Goal: Task Accomplishment & Management: Manage account settings

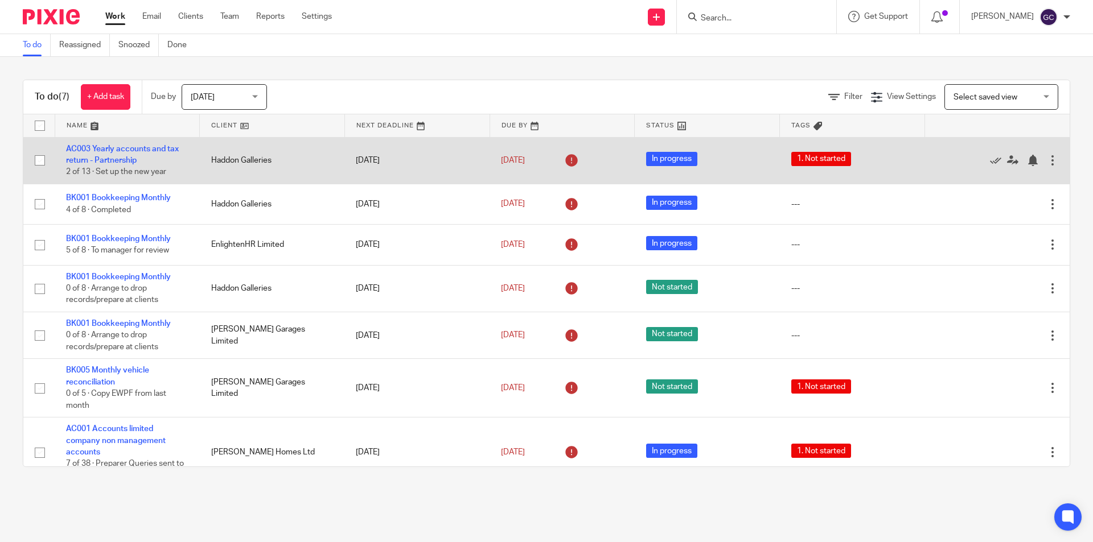
drag, startPoint x: 134, startPoint y: 171, endPoint x: 165, endPoint y: 175, distance: 30.5
click at [165, 171] on span "2 of 13 · Set up the new year" at bounding box center [116, 172] width 100 height 8
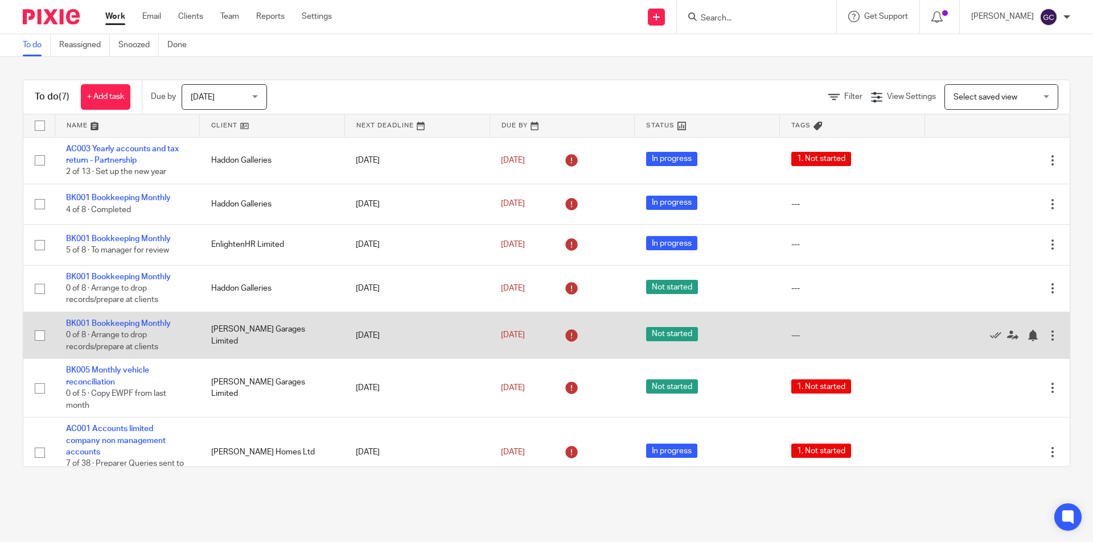
drag, startPoint x: 121, startPoint y: 336, endPoint x: 150, endPoint y: 340, distance: 29.8
click at [150, 340] on td "BK001 Bookkeeping Monthly 0 of 8 · Arrange to drop records/prepare at clients" at bounding box center [127, 336] width 145 height 47
click at [149, 348] on span "0 of 8 · Arrange to drop records/prepare at clients" at bounding box center [112, 342] width 92 height 20
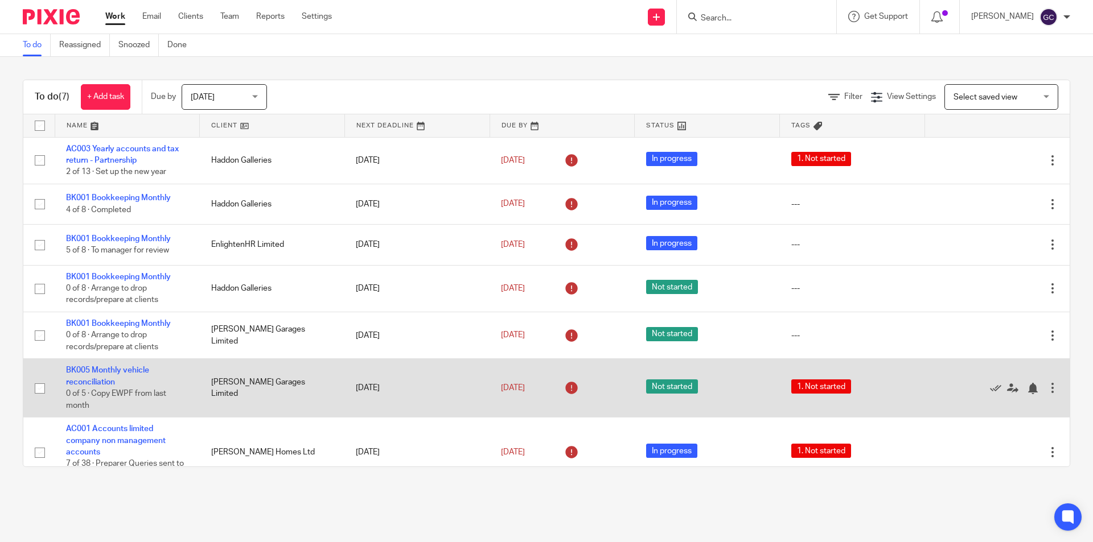
drag, startPoint x: 95, startPoint y: 395, endPoint x: 161, endPoint y: 401, distance: 66.3
click at [161, 401] on td "BK005 Monthly vehicle reconciliation 0 of 5 · Copy EWPF from last month" at bounding box center [127, 388] width 145 height 59
click at [161, 398] on span "0 of 5 · Copy EWPF from last month" at bounding box center [116, 400] width 100 height 20
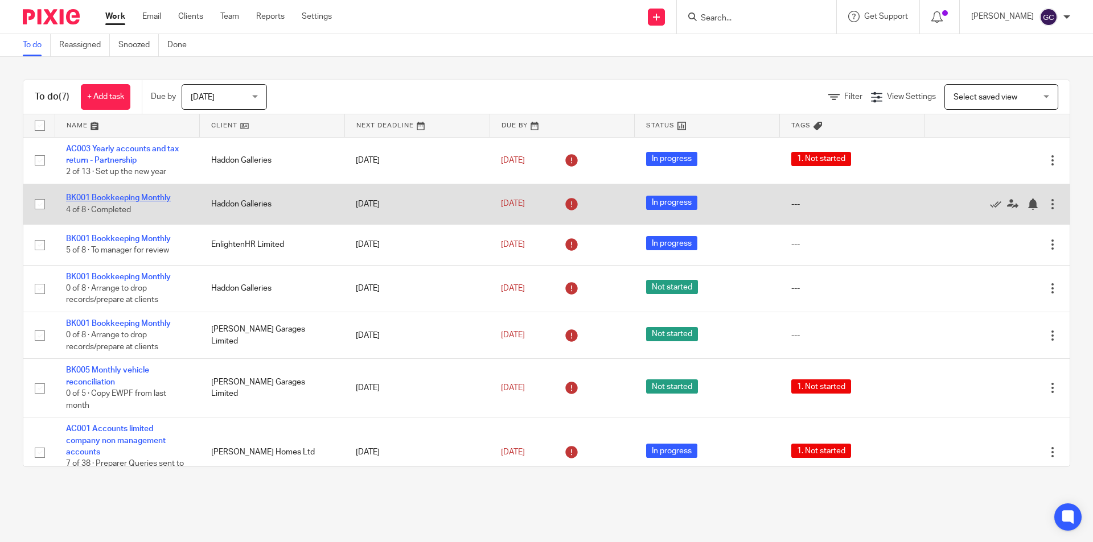
click at [141, 198] on link "BK001 Bookkeeping Monthly" at bounding box center [118, 198] width 105 height 8
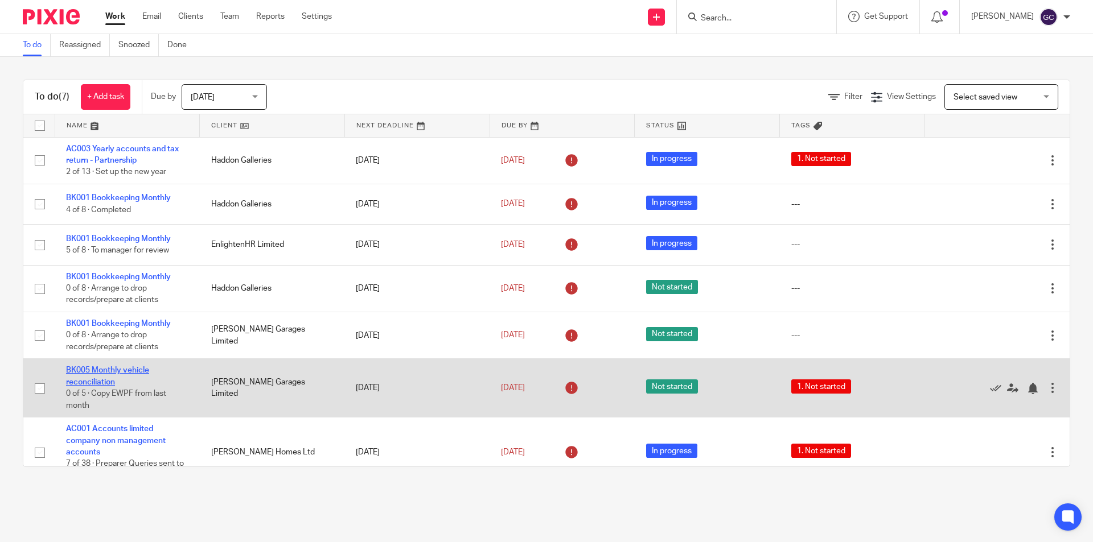
click at [98, 380] on link "BK005 Monthly vehicle reconciliation" at bounding box center [107, 376] width 83 height 19
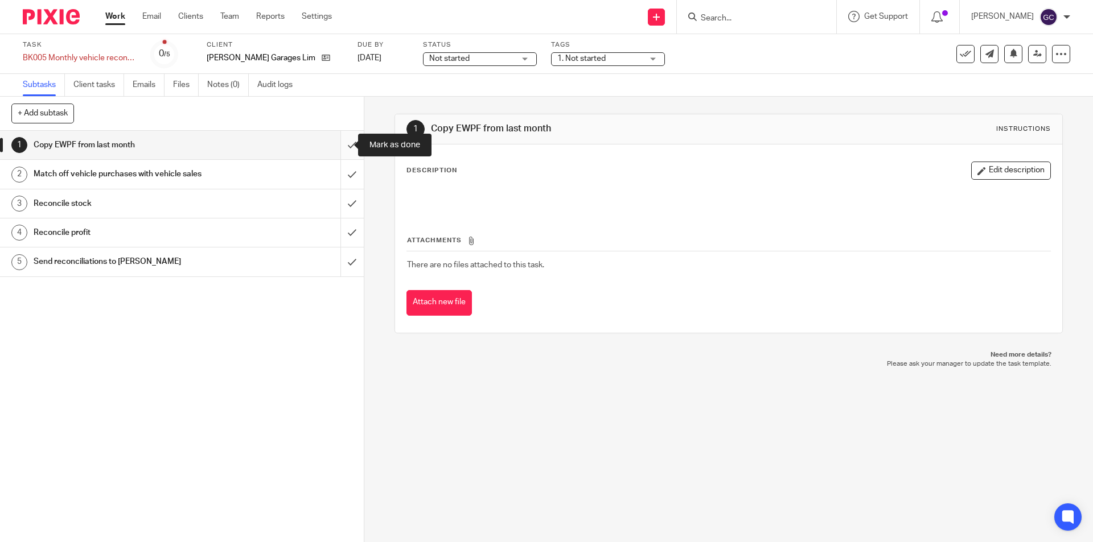
click at [340, 142] on input "submit" at bounding box center [182, 145] width 364 height 28
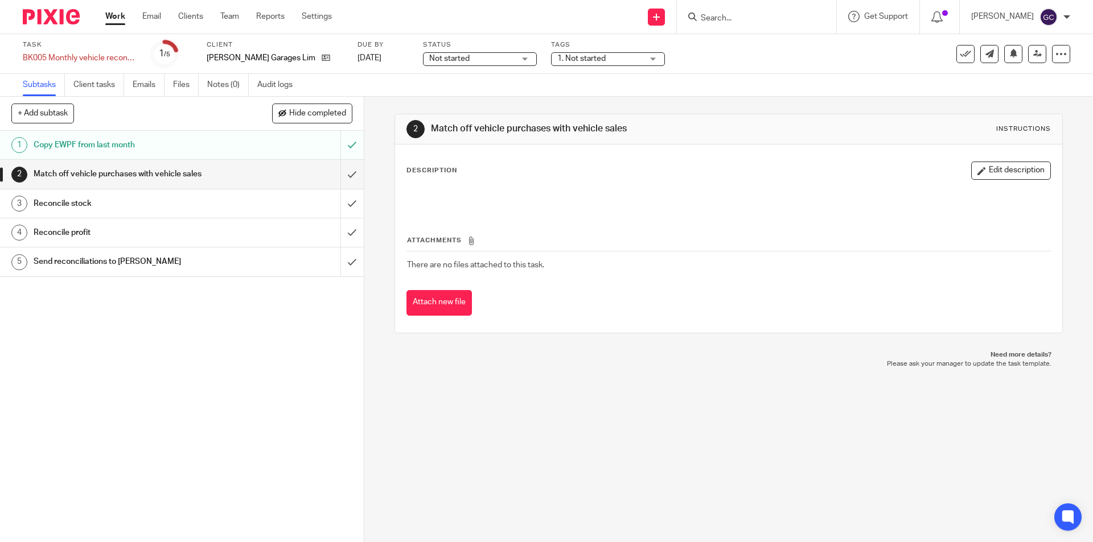
click at [340, 175] on input "submit" at bounding box center [182, 174] width 364 height 28
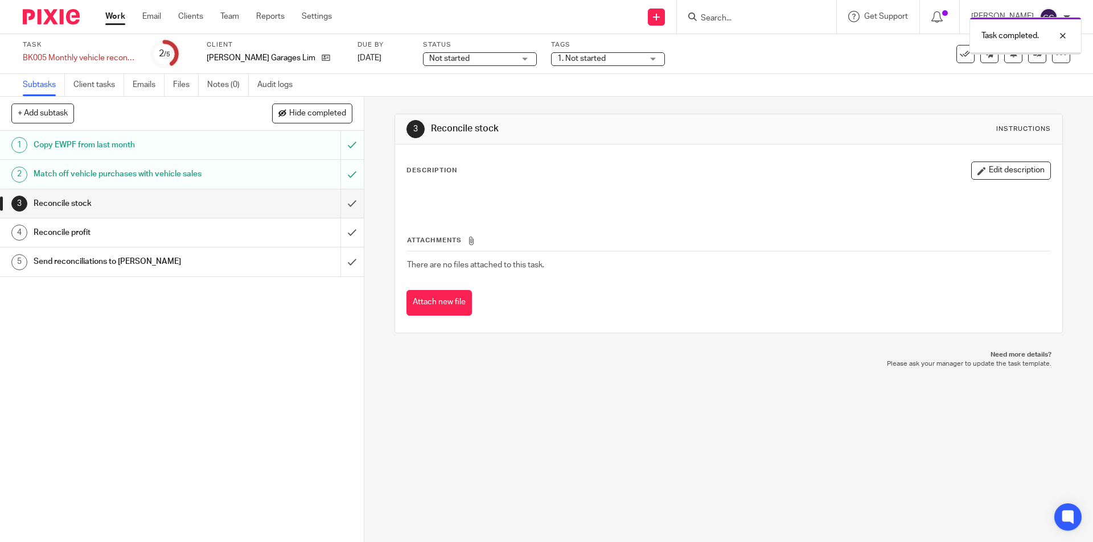
click at [341, 205] on input "submit" at bounding box center [182, 204] width 364 height 28
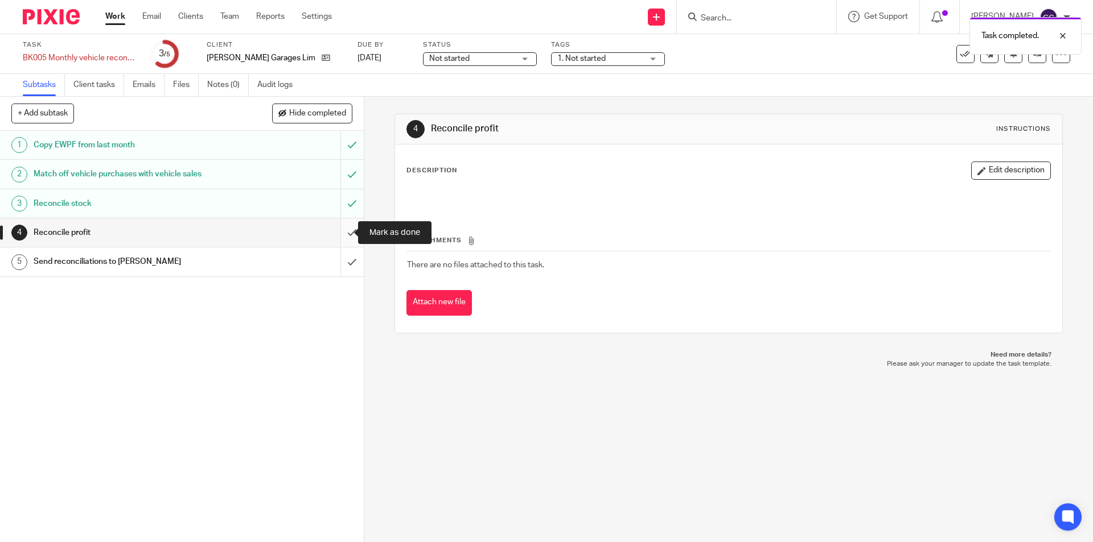
click at [343, 237] on input "submit" at bounding box center [182, 233] width 364 height 28
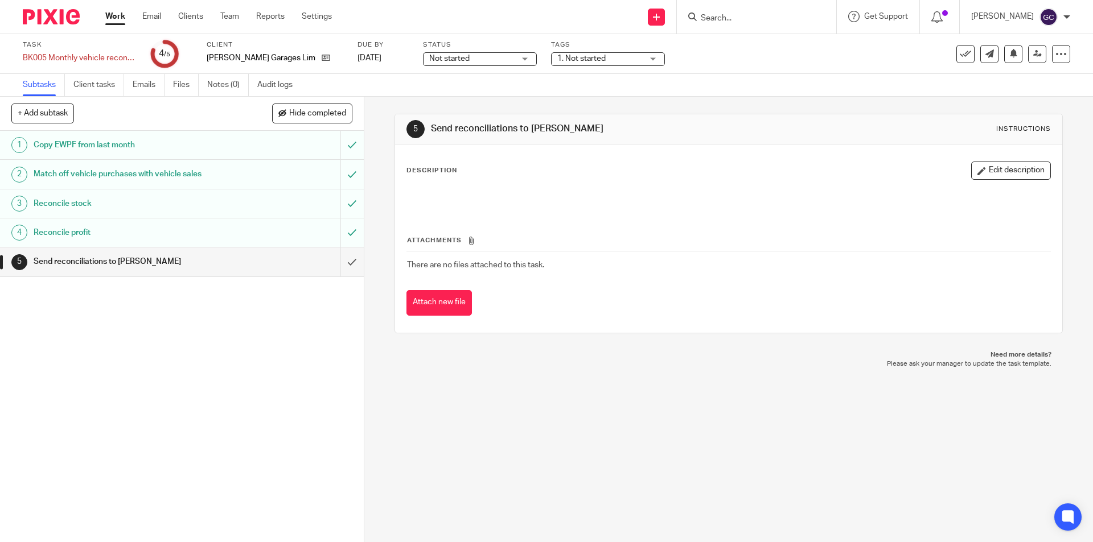
click at [200, 319] on div "1 Copy EWPF from last month 2 Match off vehicle purchases with vehicle sales 3 …" at bounding box center [182, 337] width 364 height 412
click at [448, 63] on span "Not started" at bounding box center [471, 59] width 85 height 12
click at [447, 101] on span "In progress" at bounding box center [434, 100] width 40 height 8
click at [28, 14] on img at bounding box center [51, 16] width 57 height 15
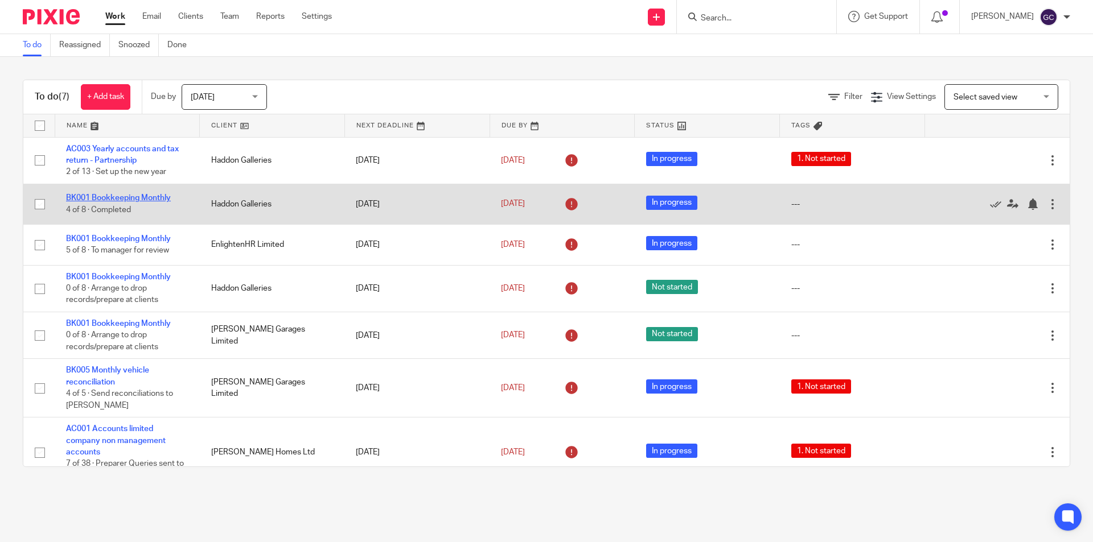
click at [97, 195] on link "BK001 Bookkeeping Monthly" at bounding box center [118, 198] width 105 height 8
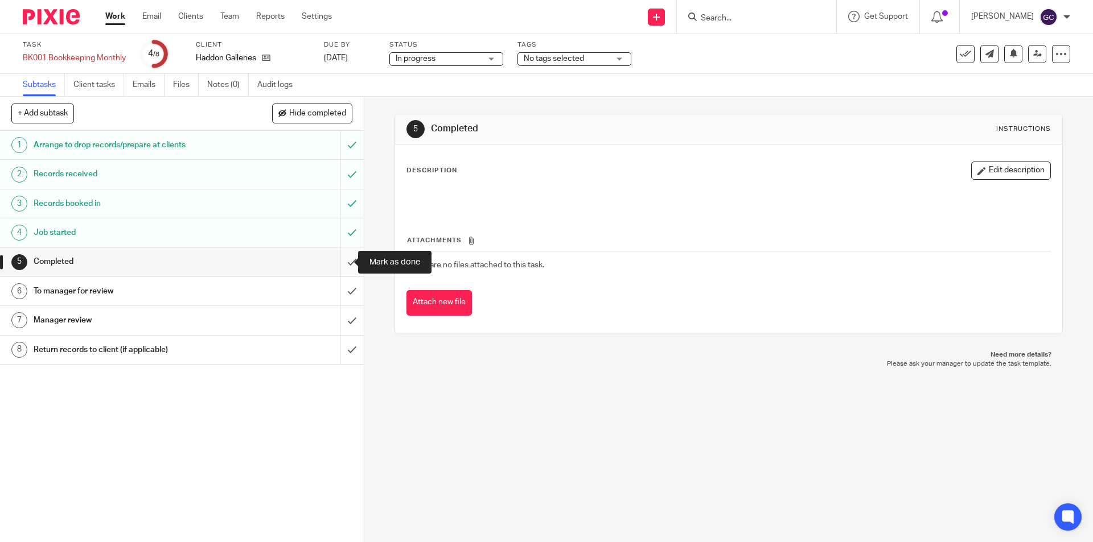
click at [338, 266] on input "submit" at bounding box center [182, 262] width 364 height 28
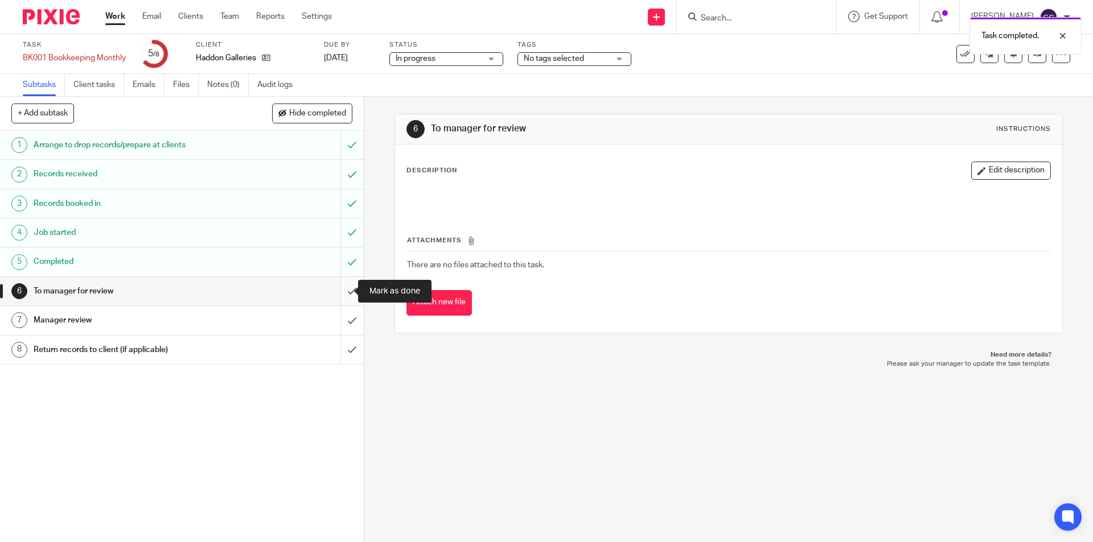
click at [337, 295] on input "submit" at bounding box center [182, 291] width 364 height 28
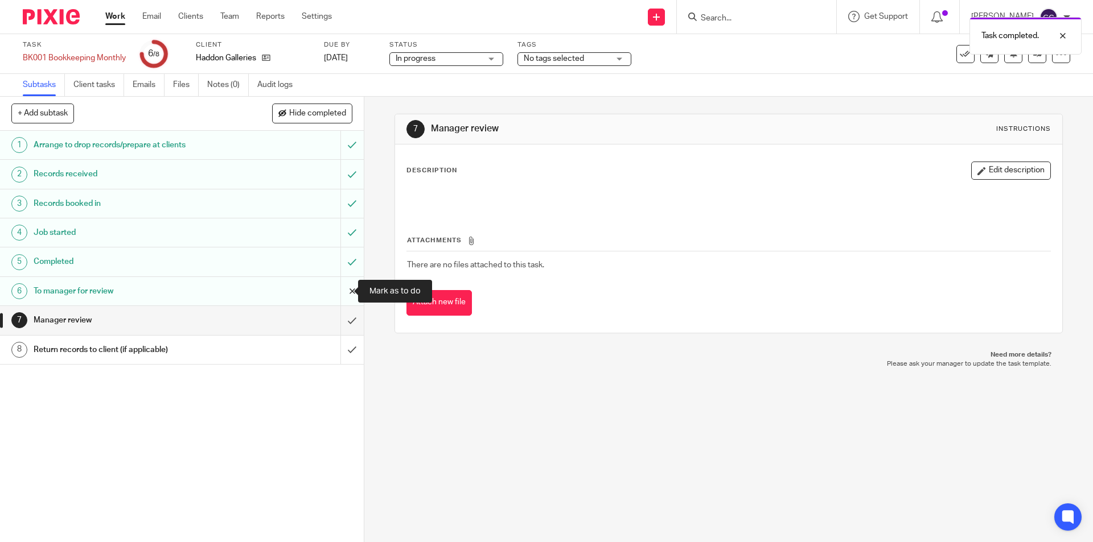
click at [340, 290] on input "submit" at bounding box center [182, 291] width 364 height 28
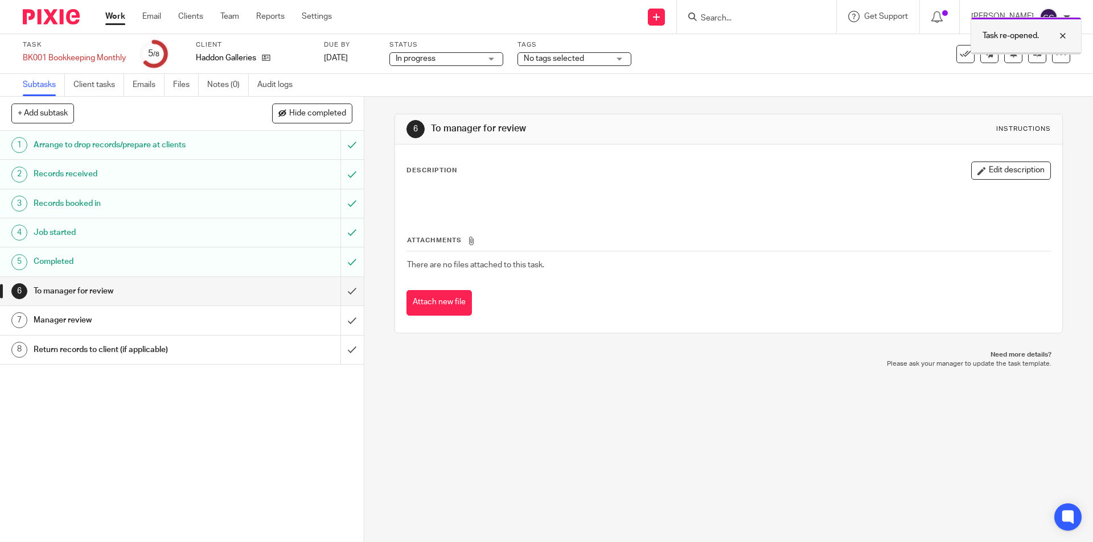
click at [1060, 36] on div at bounding box center [1054, 36] width 31 height 14
click at [441, 60] on span "In progress" at bounding box center [438, 59] width 85 height 12
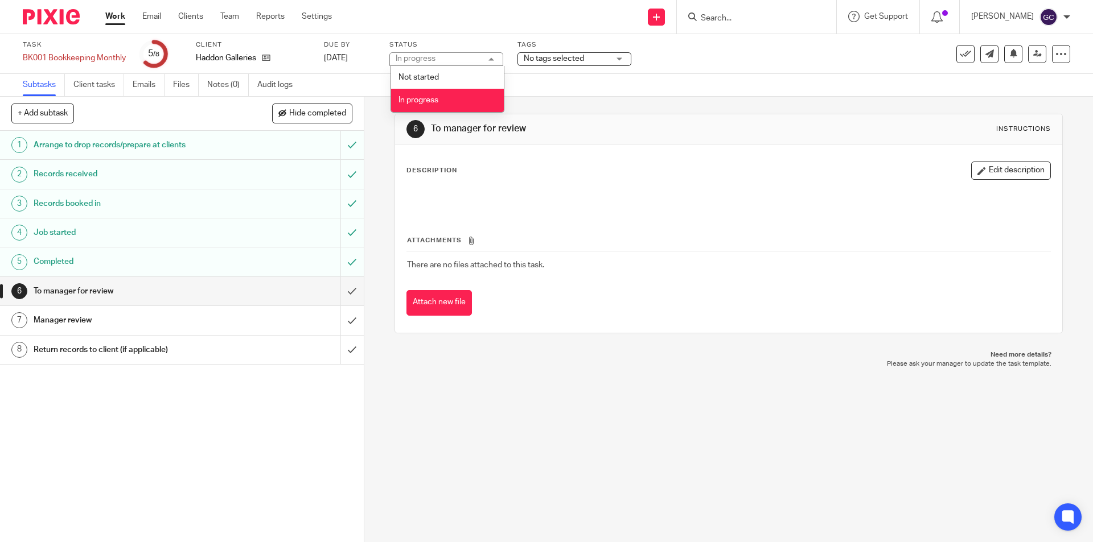
click at [451, 102] on li "In progress" at bounding box center [447, 100] width 113 height 23
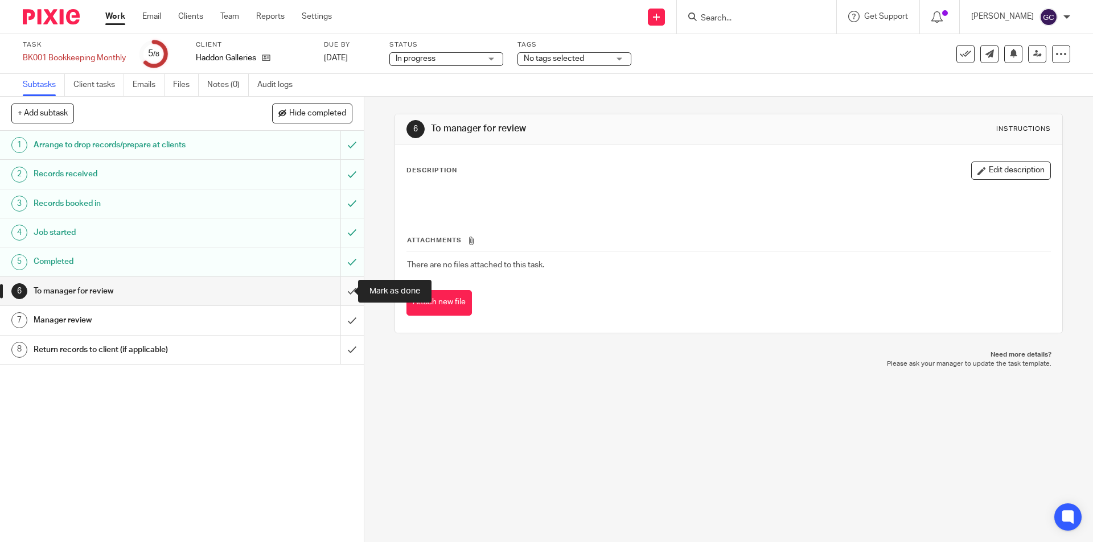
click at [340, 291] on input "submit" at bounding box center [182, 291] width 364 height 28
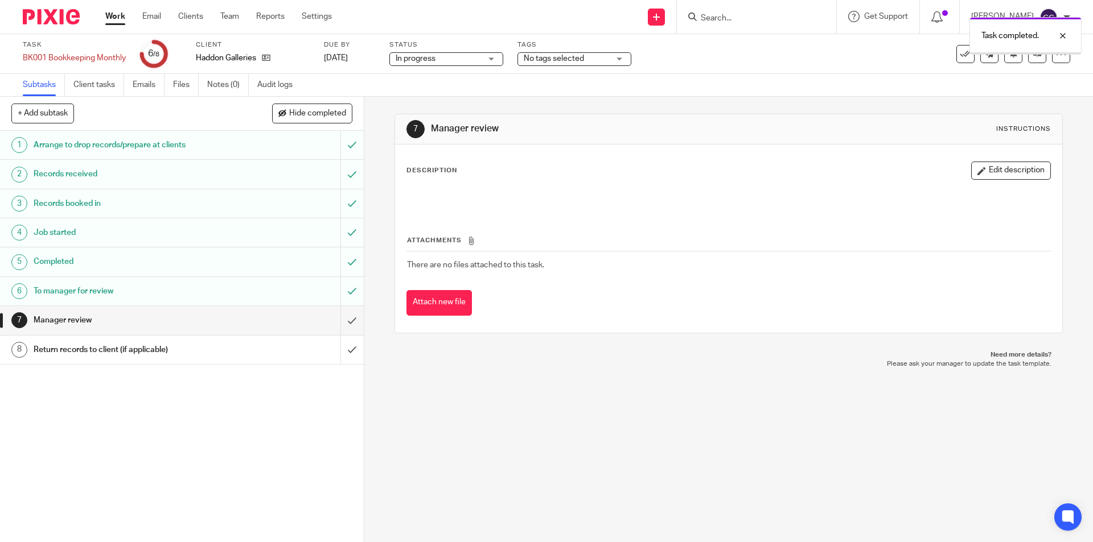
click at [341, 322] on input "submit" at bounding box center [182, 320] width 364 height 28
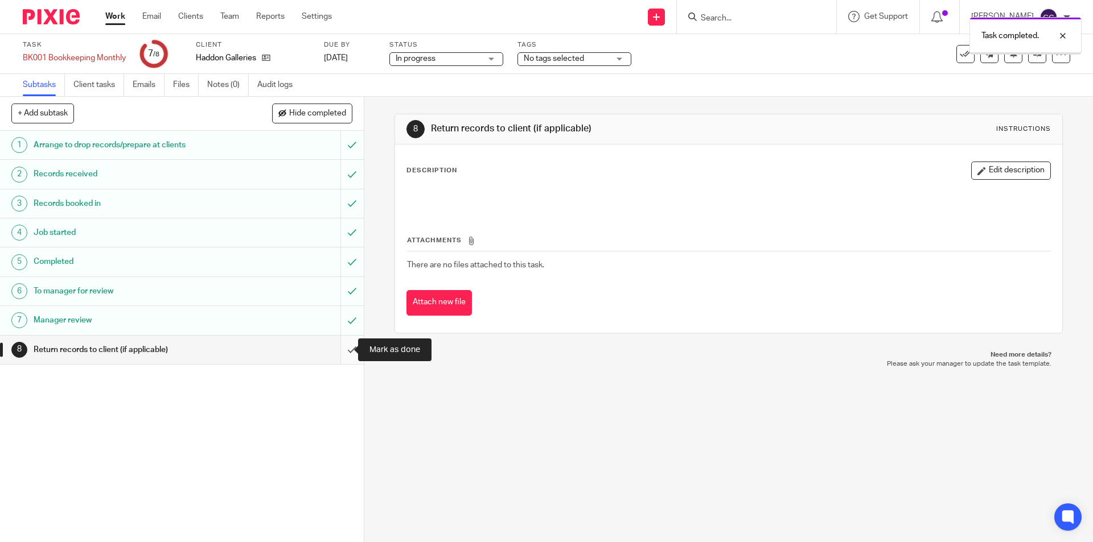
click at [338, 353] on input "submit" at bounding box center [182, 350] width 364 height 28
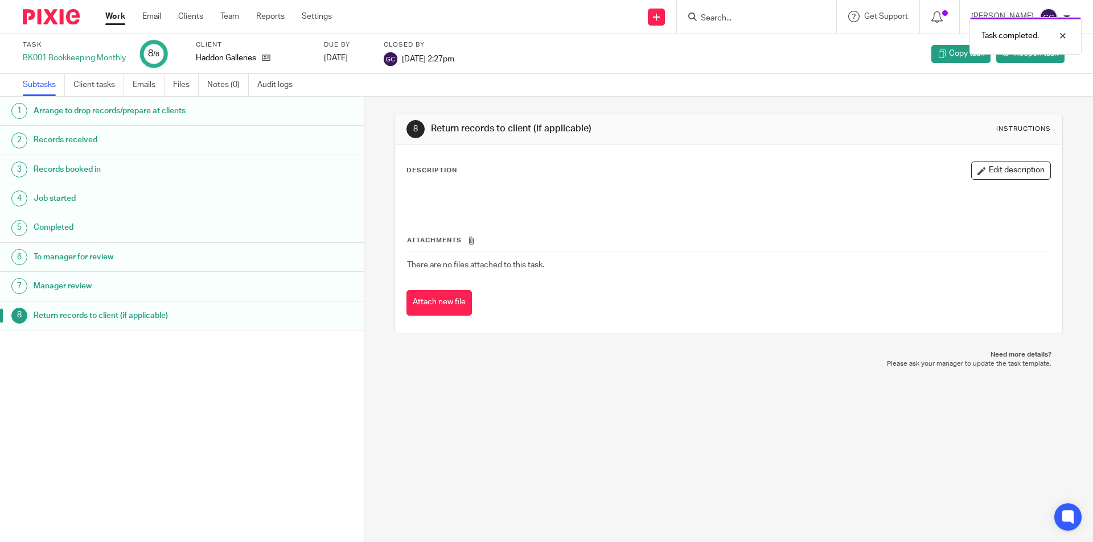
click at [55, 16] on img at bounding box center [51, 16] width 57 height 15
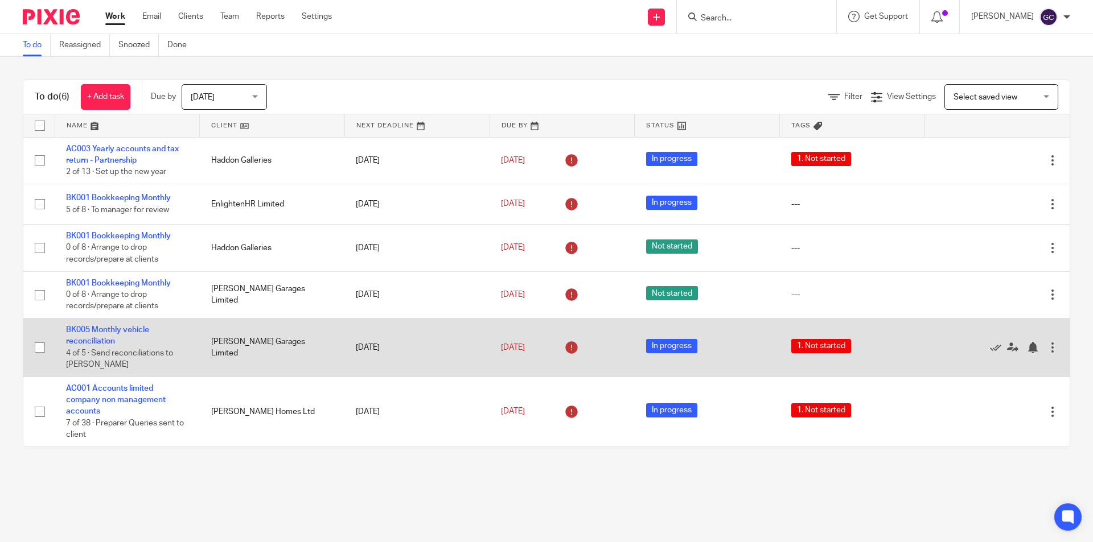
drag, startPoint x: 112, startPoint y: 354, endPoint x: 161, endPoint y: 355, distance: 48.4
click at [161, 355] on span "4 of 5 · Send reconciliations to [PERSON_NAME]" at bounding box center [119, 360] width 107 height 20
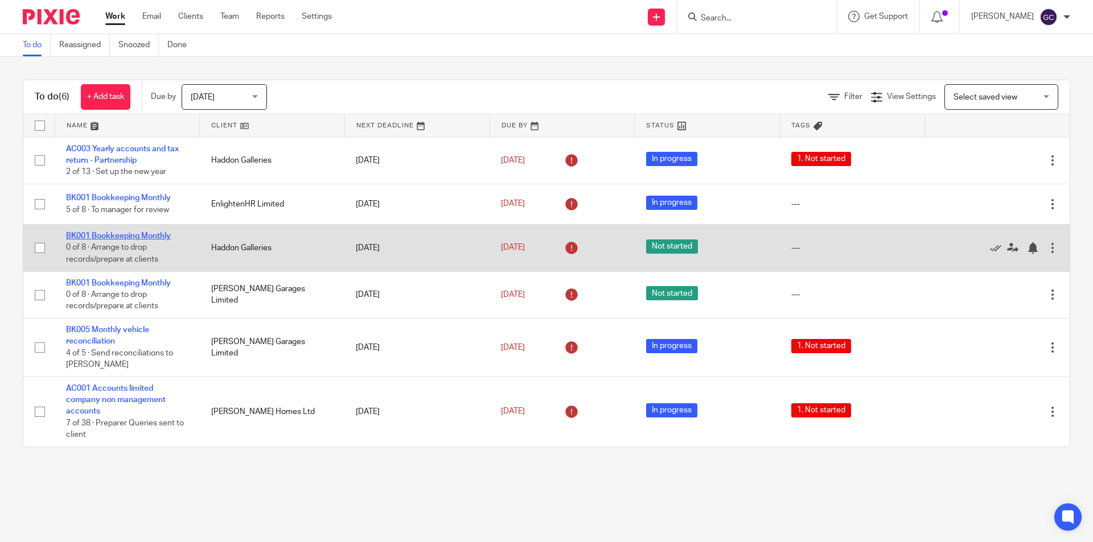
click at [131, 233] on link "BK001 Bookkeeping Monthly" at bounding box center [118, 236] width 105 height 8
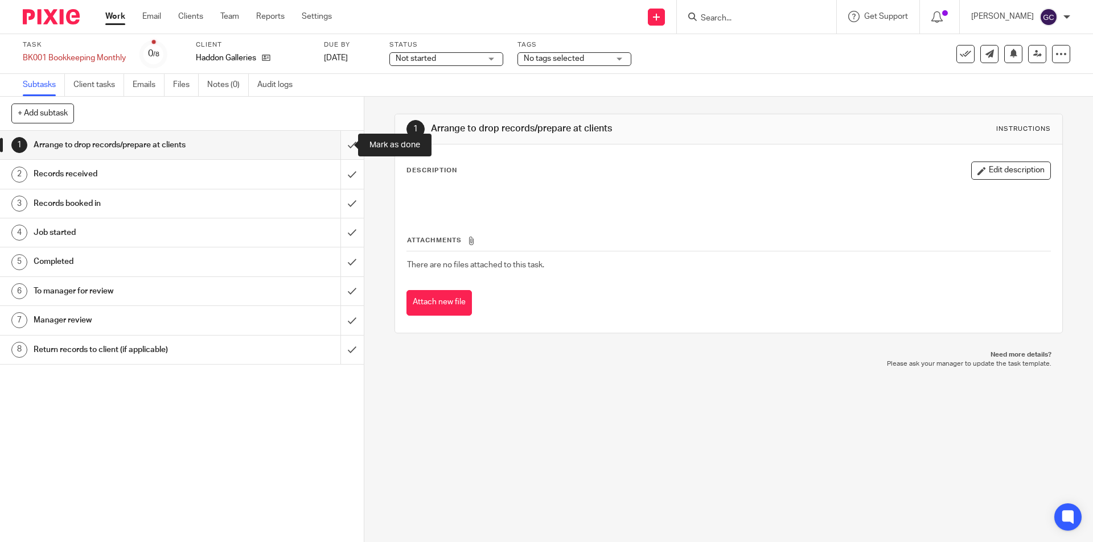
click at [336, 147] on input "submit" at bounding box center [182, 145] width 364 height 28
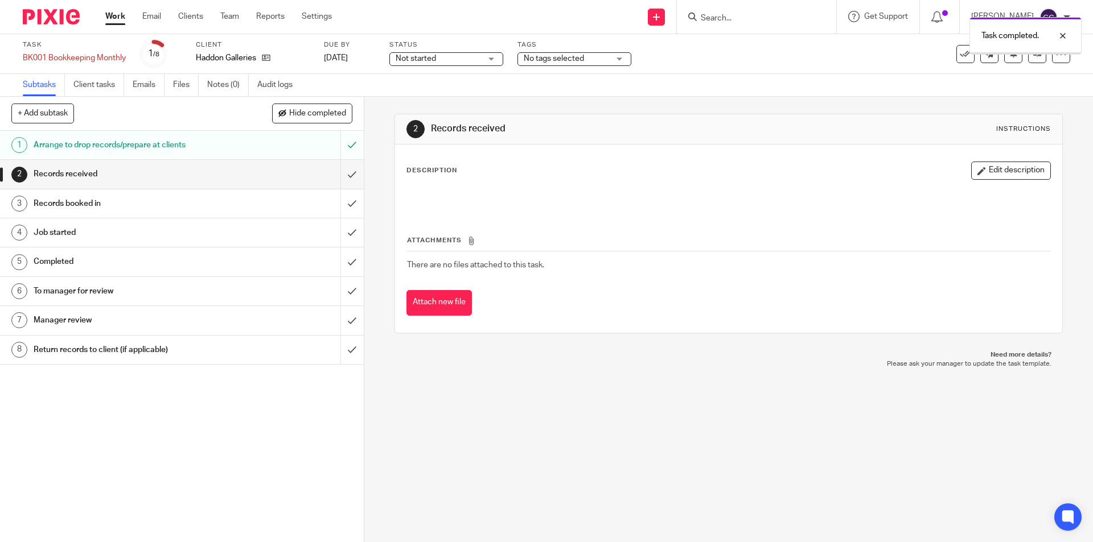
click at [338, 176] on input "submit" at bounding box center [182, 174] width 364 height 28
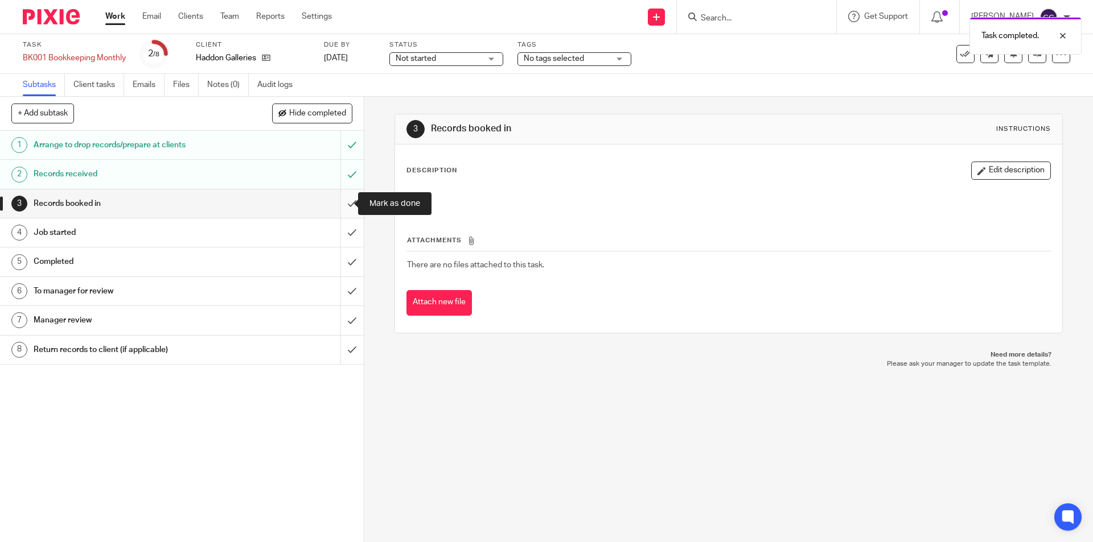
click at [339, 206] on input "submit" at bounding box center [182, 204] width 364 height 28
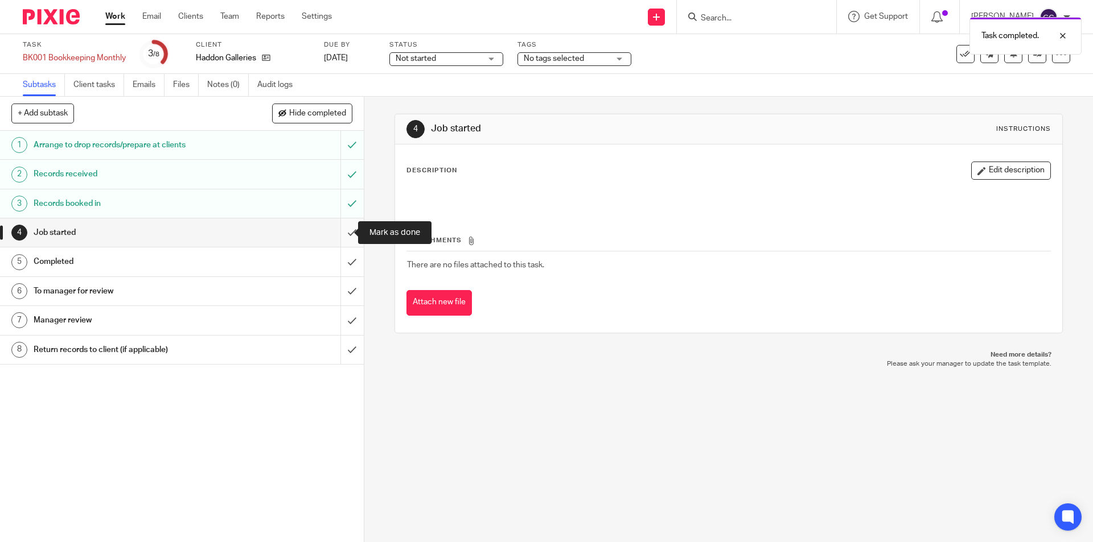
click at [337, 235] on input "submit" at bounding box center [182, 233] width 364 height 28
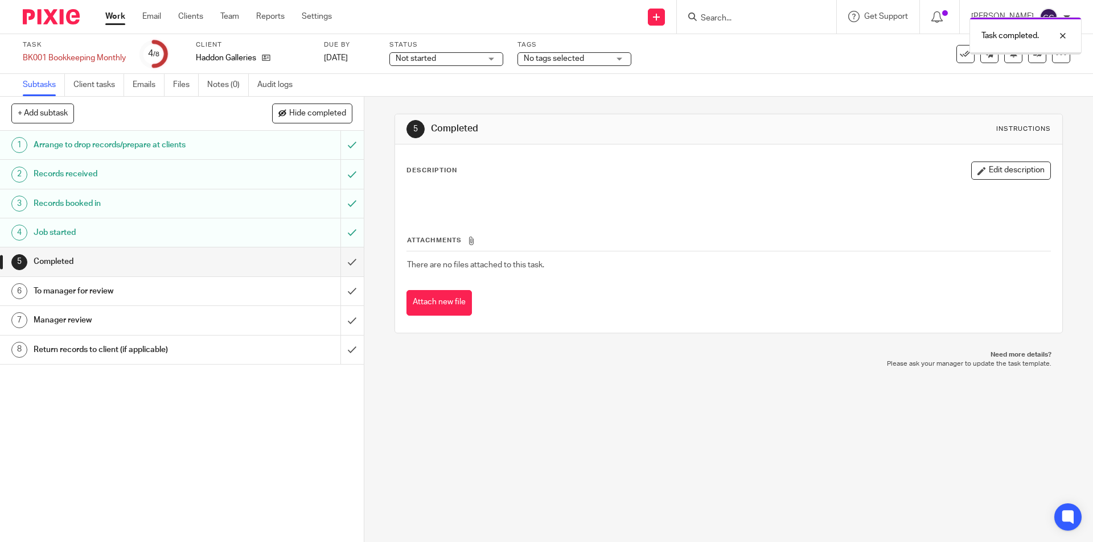
click at [466, 63] on span "Not started" at bounding box center [438, 59] width 85 height 12
click at [436, 102] on span "In progress" at bounding box center [418, 100] width 40 height 8
click at [60, 15] on img at bounding box center [51, 16] width 57 height 15
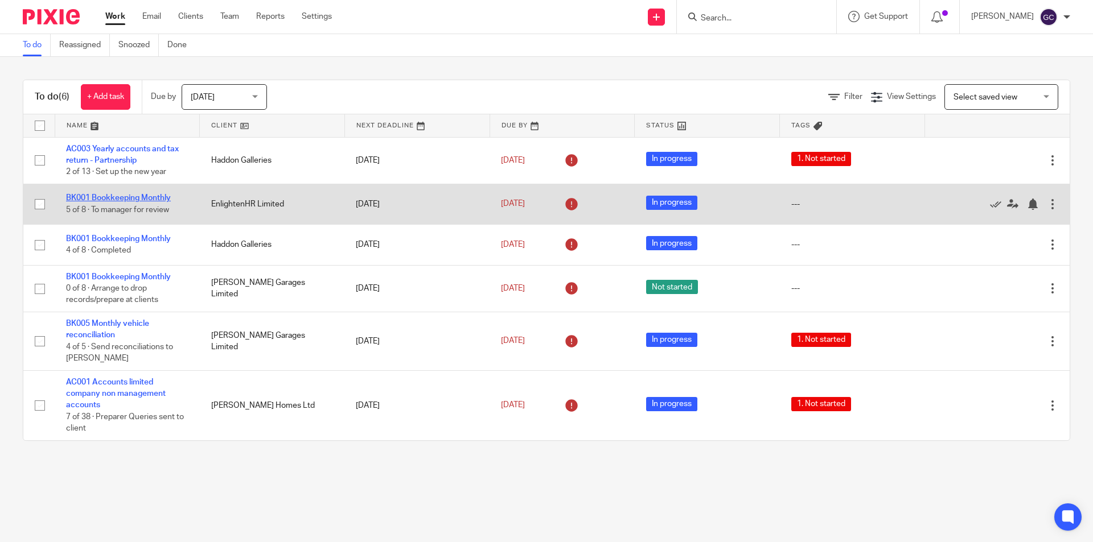
click at [146, 199] on link "BK001 Bookkeeping Monthly" at bounding box center [118, 198] width 105 height 8
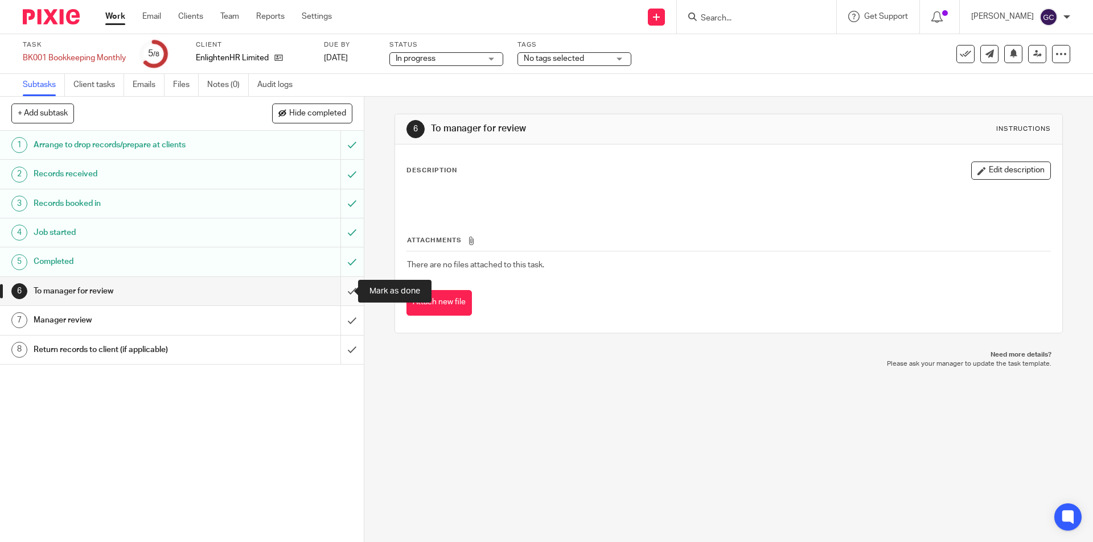
click at [340, 293] on input "submit" at bounding box center [182, 291] width 364 height 28
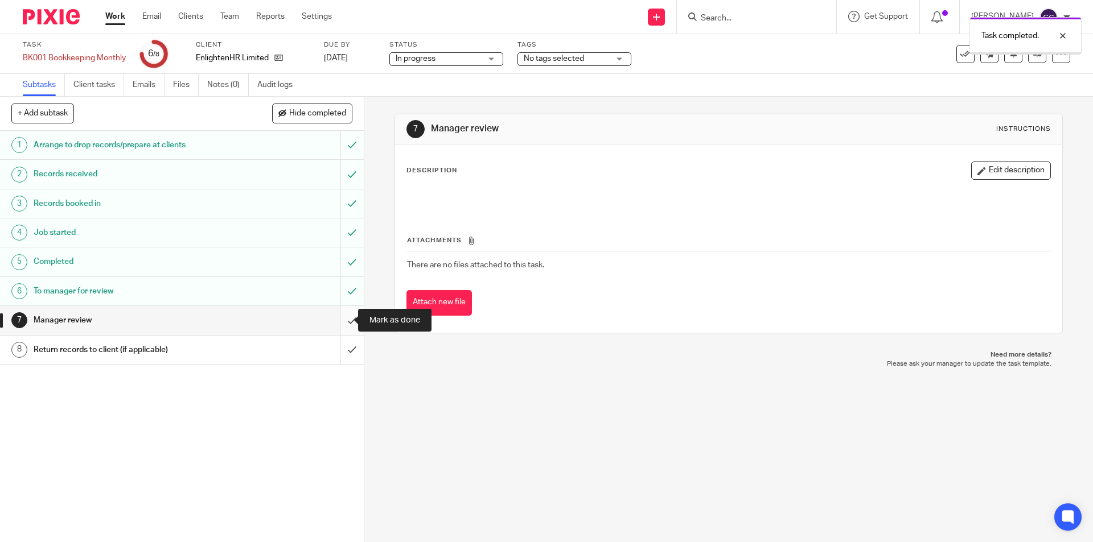
click at [339, 322] on input "submit" at bounding box center [182, 320] width 364 height 28
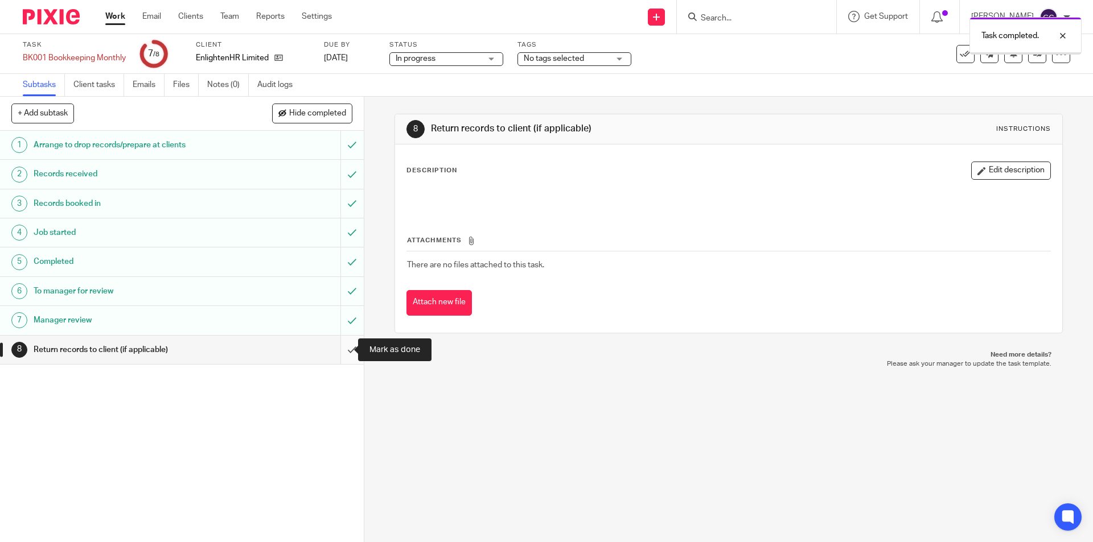
click at [338, 352] on input "submit" at bounding box center [182, 350] width 364 height 28
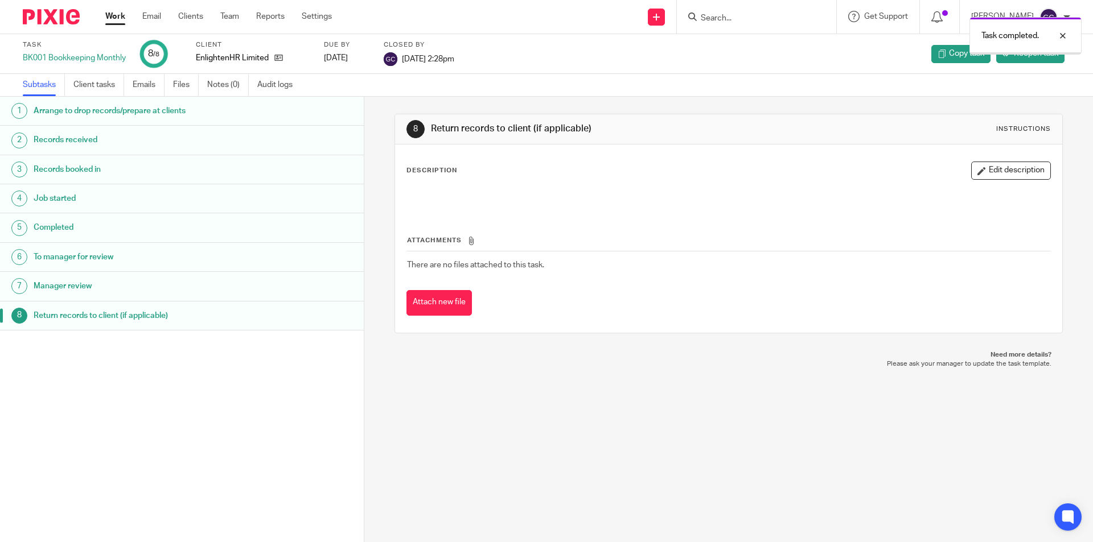
click at [47, 15] on img at bounding box center [51, 16] width 57 height 15
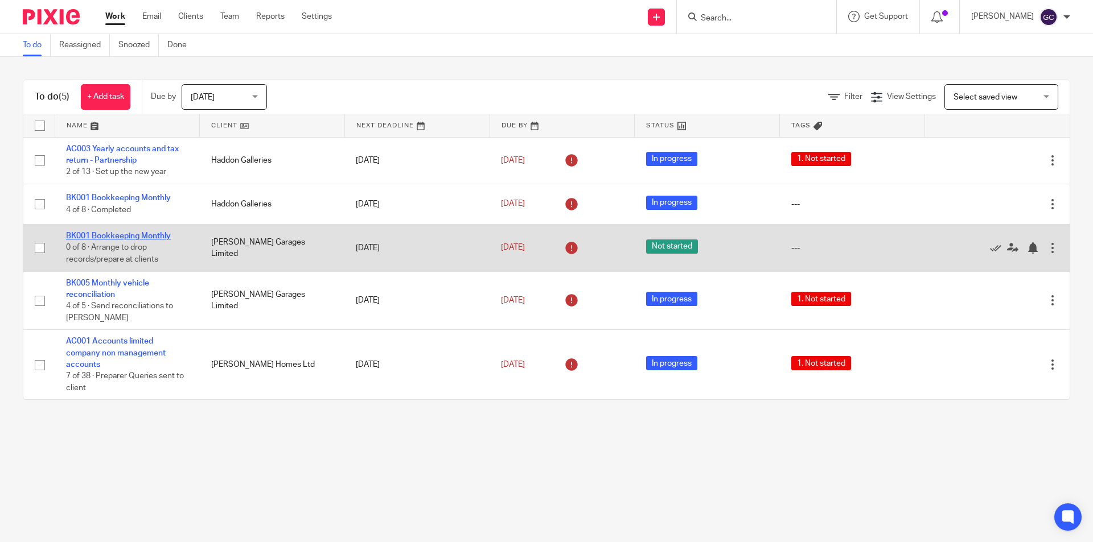
click at [157, 235] on link "BK001 Bookkeeping Monthly" at bounding box center [118, 236] width 105 height 8
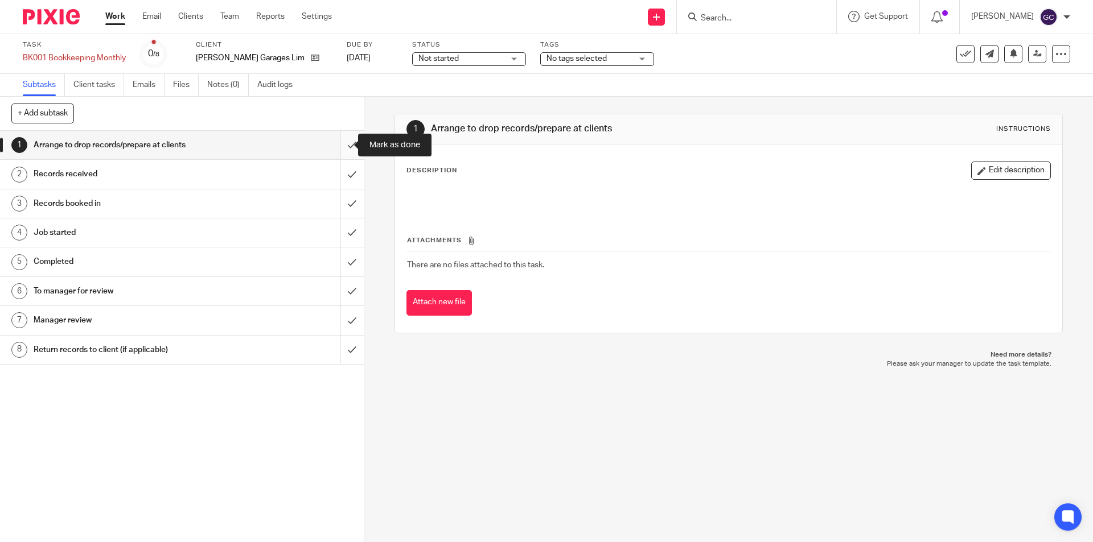
click at [344, 145] on input "submit" at bounding box center [182, 145] width 364 height 28
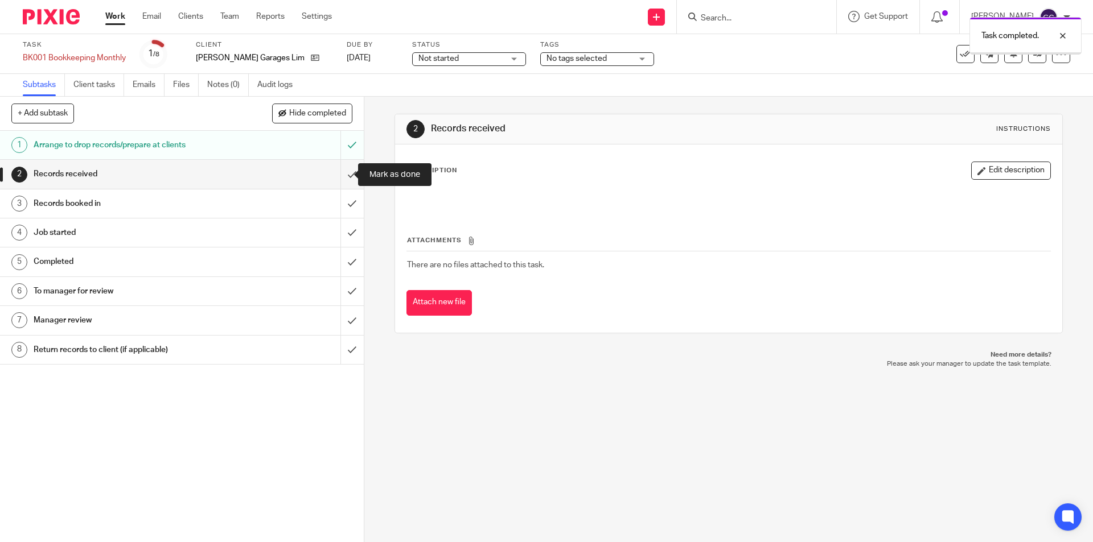
click at [342, 173] on input "submit" at bounding box center [182, 174] width 364 height 28
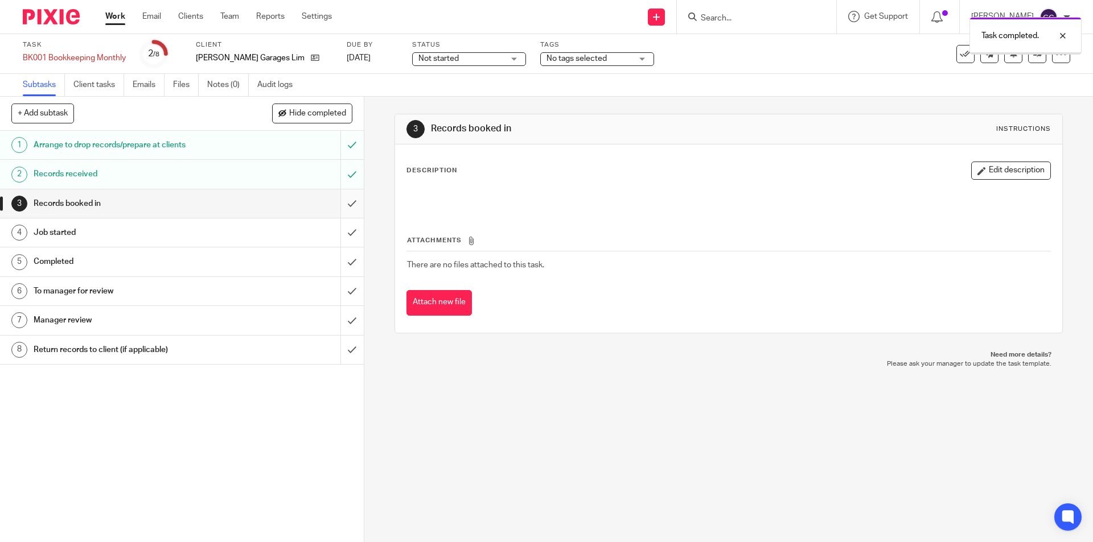
click at [341, 204] on input "submit" at bounding box center [182, 204] width 364 height 28
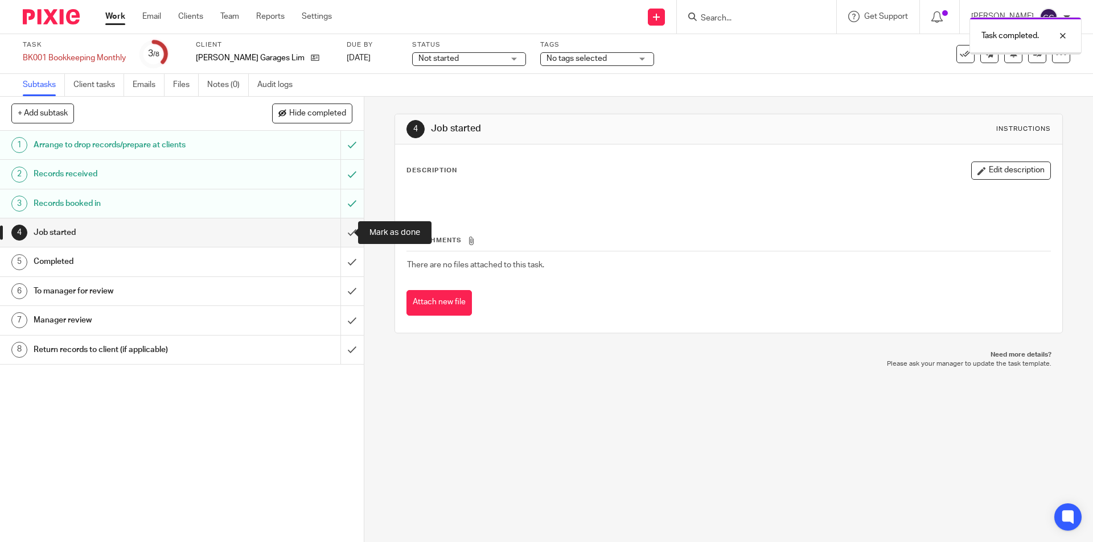
click at [337, 232] on input "submit" at bounding box center [182, 233] width 364 height 28
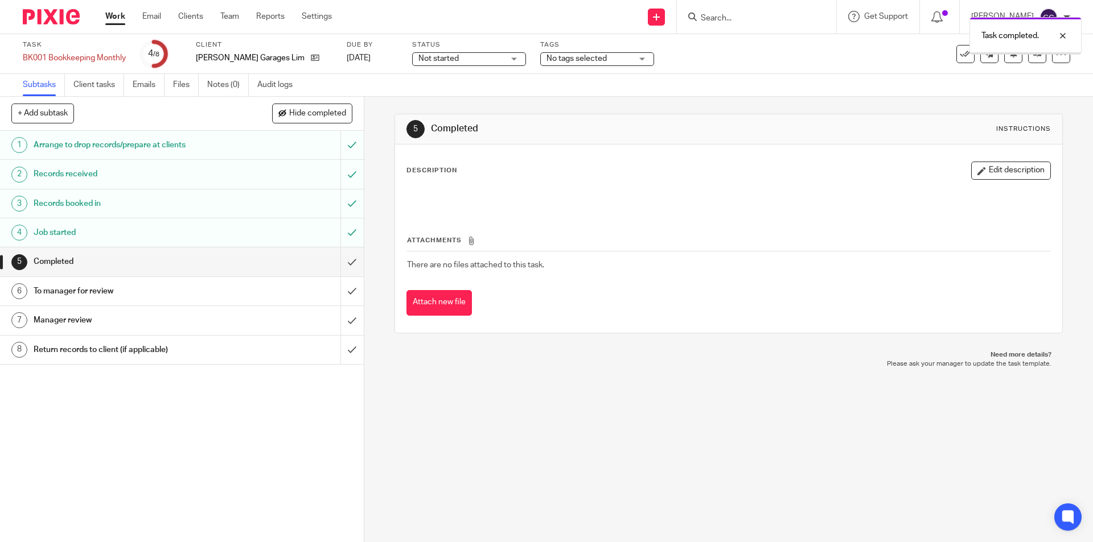
click at [446, 59] on span "Not started" at bounding box center [460, 59] width 85 height 12
click at [440, 100] on span "In progress" at bounding box center [424, 100] width 40 height 8
click at [46, 20] on img at bounding box center [51, 16] width 57 height 15
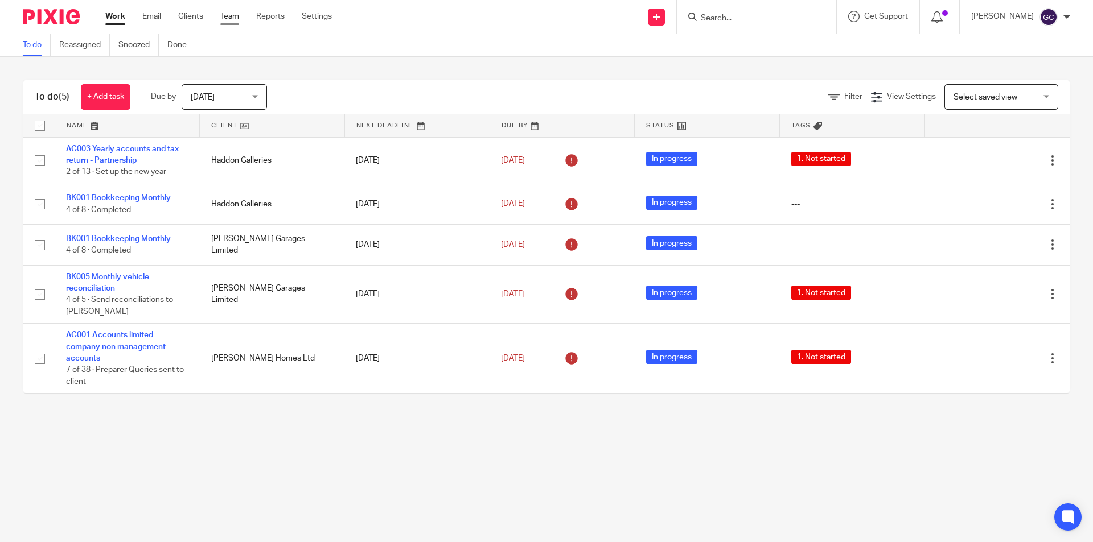
click at [230, 18] on link "Team" at bounding box center [229, 16] width 19 height 11
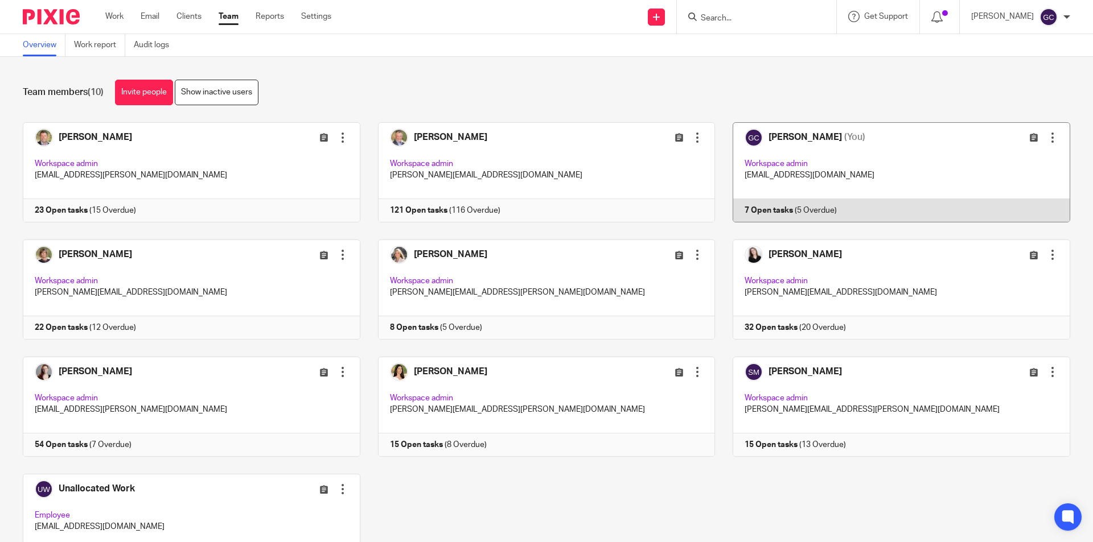
click at [787, 143] on link at bounding box center [892, 172] width 355 height 100
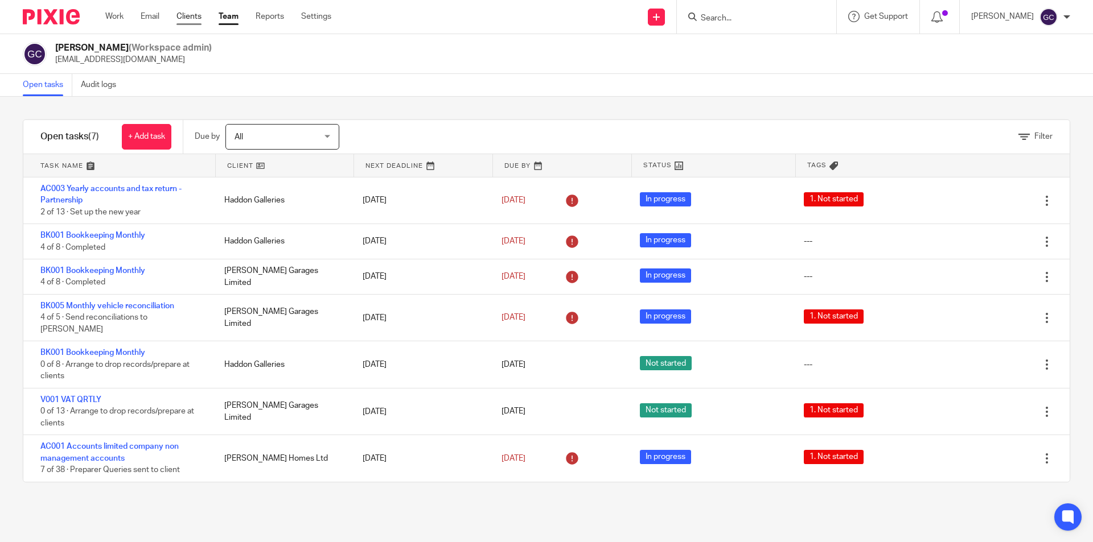
click at [186, 18] on link "Clients" at bounding box center [188, 16] width 25 height 11
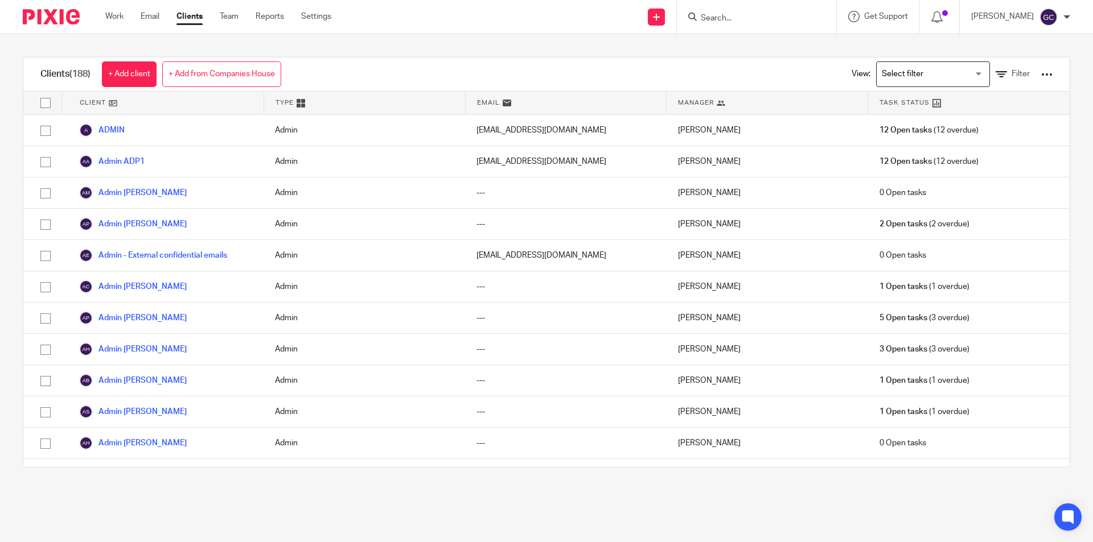
click at [738, 19] on input "Search" at bounding box center [751, 19] width 102 height 10
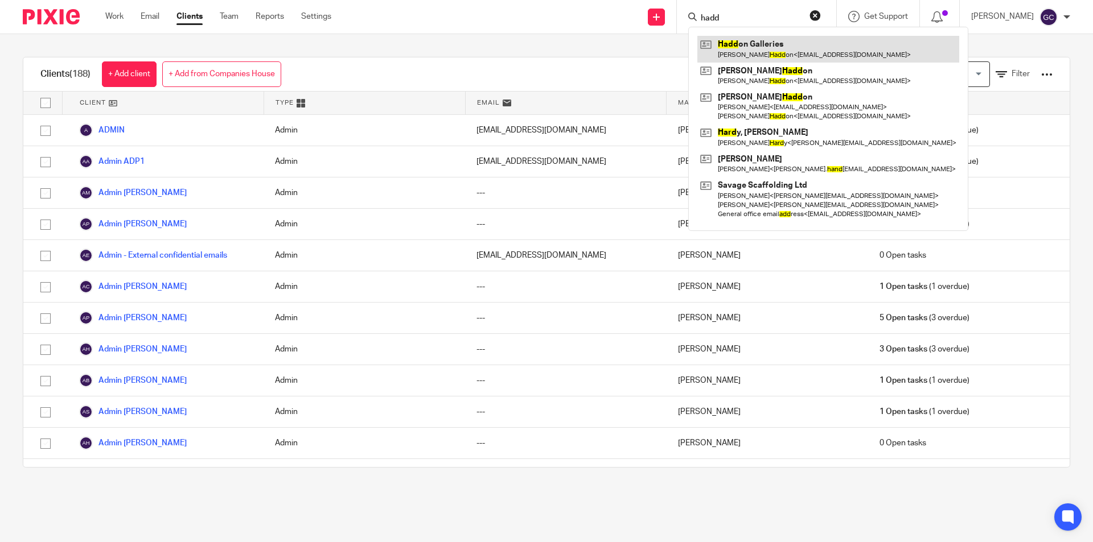
type input "hadd"
click at [756, 56] on link at bounding box center [828, 49] width 262 height 26
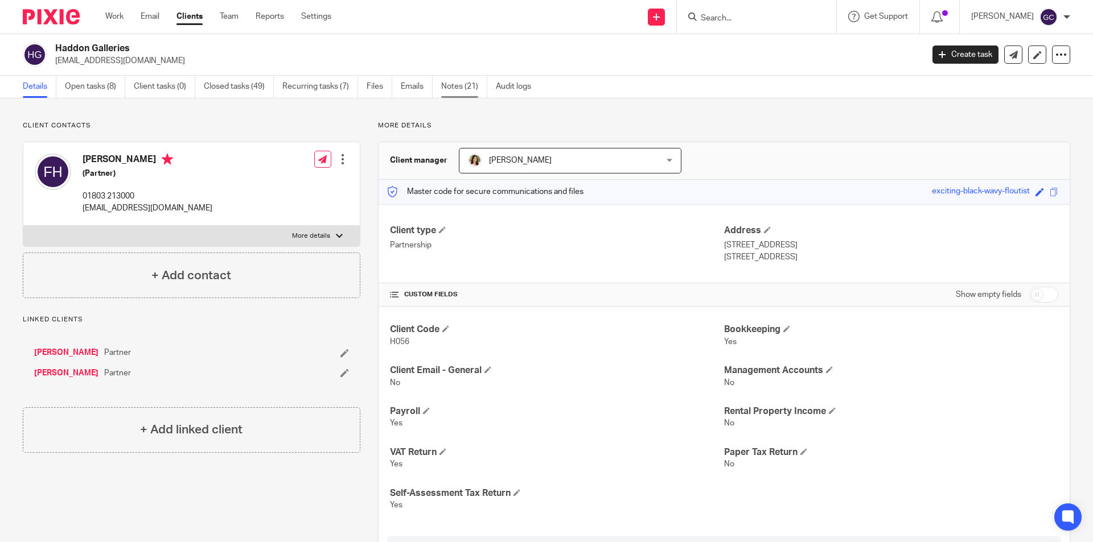
click at [463, 84] on link "Notes (21)" at bounding box center [464, 87] width 46 height 22
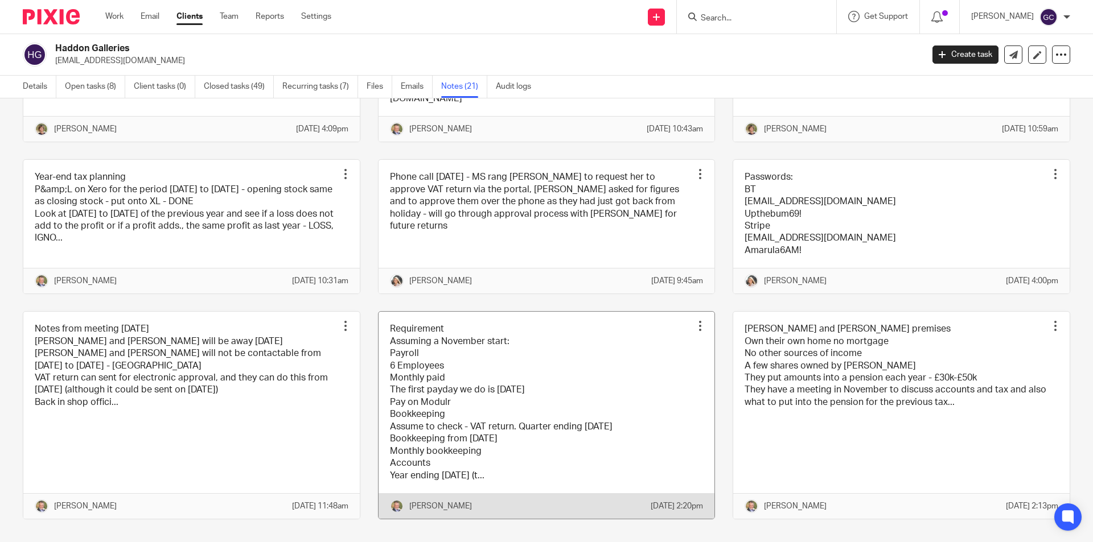
scroll to position [782, 0]
